Goal: Check status: Check status

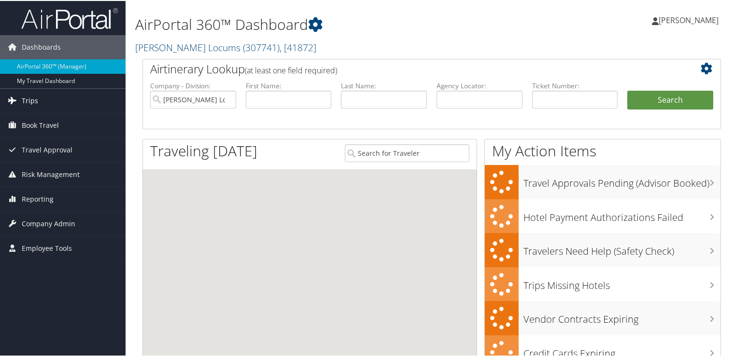
click at [36, 102] on span "Trips" at bounding box center [30, 100] width 16 height 24
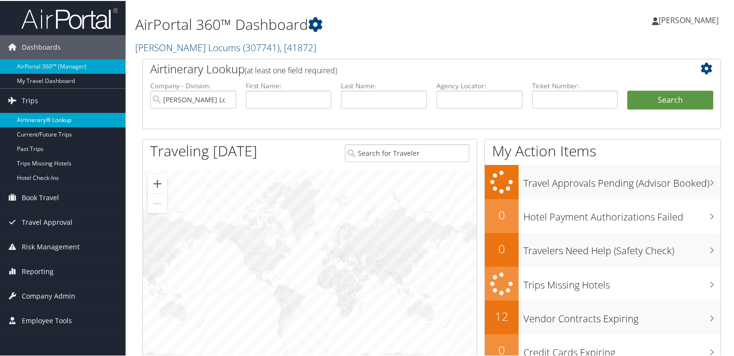
click at [56, 115] on link "Airtinerary® Lookup" at bounding box center [63, 119] width 126 height 14
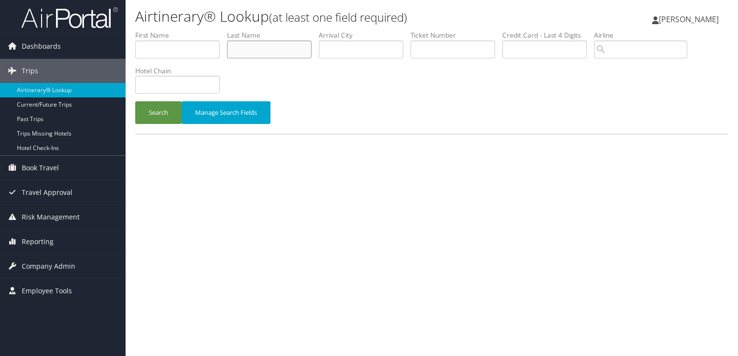
click at [268, 53] on input "text" at bounding box center [269, 50] width 85 height 18
click at [135, 101] on button "Search" at bounding box center [158, 112] width 46 height 23
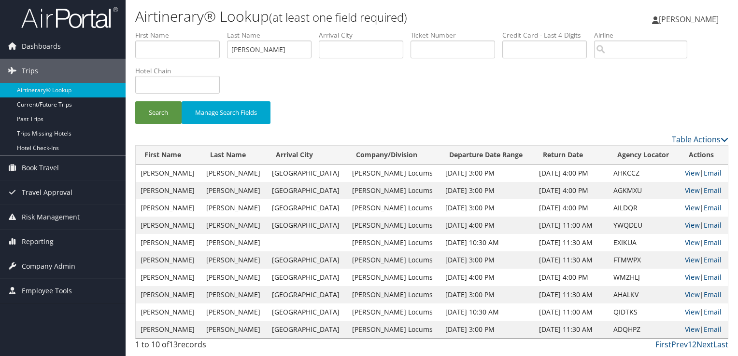
click at [689, 208] on link "View" at bounding box center [692, 207] width 15 height 9
click at [685, 188] on link "View" at bounding box center [692, 190] width 15 height 9
click at [691, 206] on link "View" at bounding box center [692, 207] width 15 height 9
click at [259, 46] on input "MADISETTY" at bounding box center [269, 50] width 85 height 18
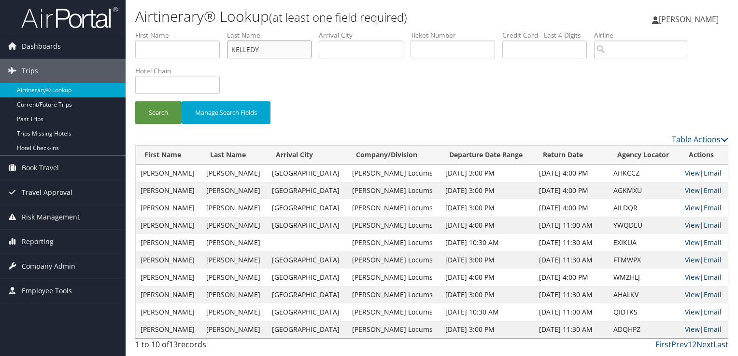
type input "KELLEDY"
click at [135, 101] on button "Search" at bounding box center [158, 112] width 46 height 23
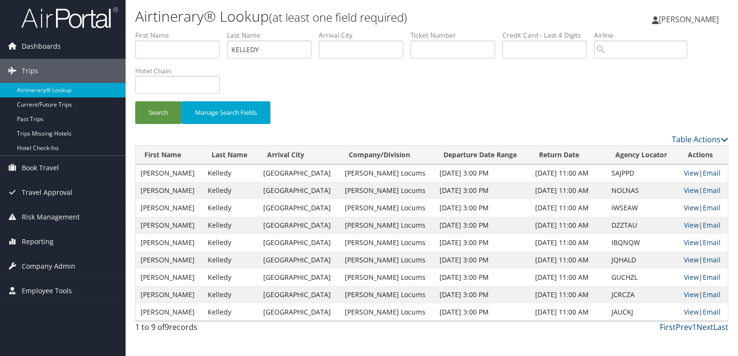
click at [688, 206] on link "View" at bounding box center [691, 207] width 15 height 9
click at [255, 47] on input "KELLEDY" at bounding box center [269, 50] width 85 height 18
click at [135, 101] on button "Search" at bounding box center [158, 112] width 46 height 23
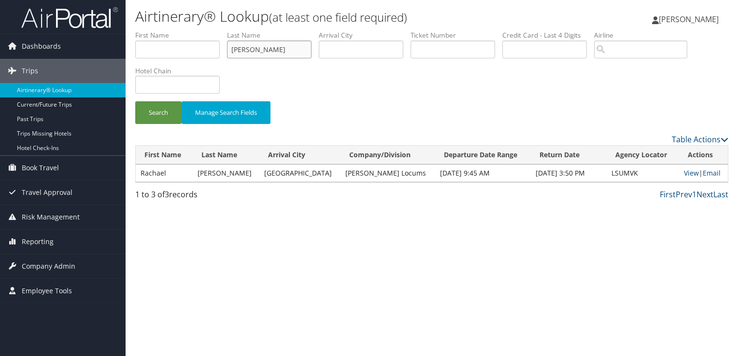
click at [254, 48] on input "ZASTROW" at bounding box center [269, 50] width 85 height 18
type input "KNIGHT"
click at [135, 101] on button "Search" at bounding box center [158, 112] width 46 height 23
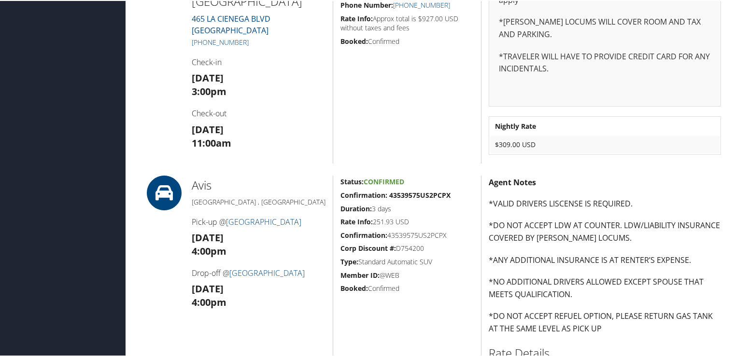
scroll to position [204, 0]
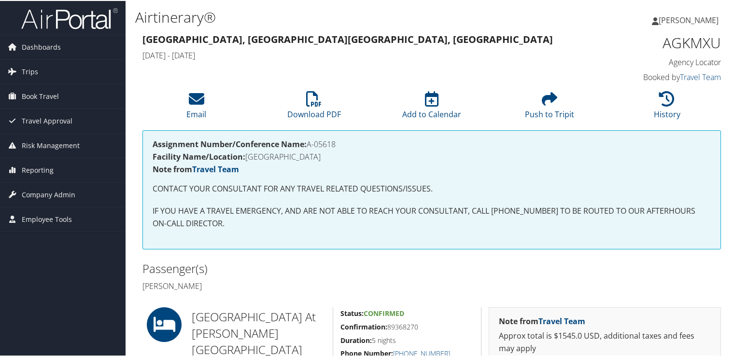
scroll to position [145, 0]
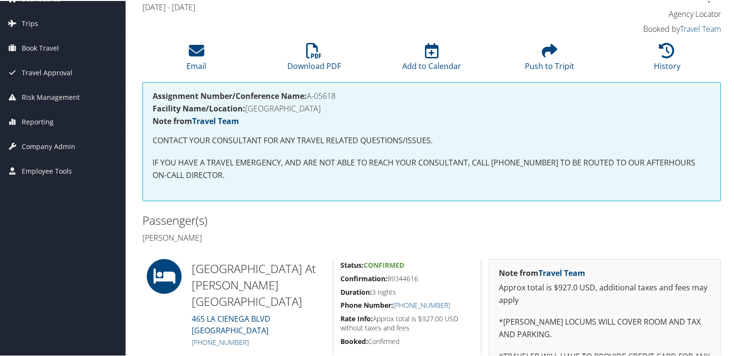
scroll to position [97, 0]
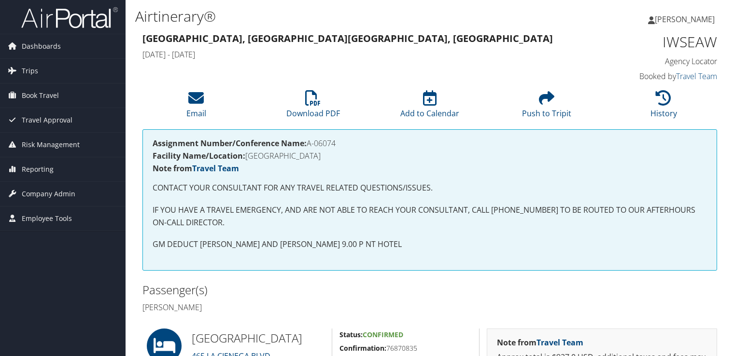
scroll to position [193, 0]
